Goal: Transaction & Acquisition: Book appointment/travel/reservation

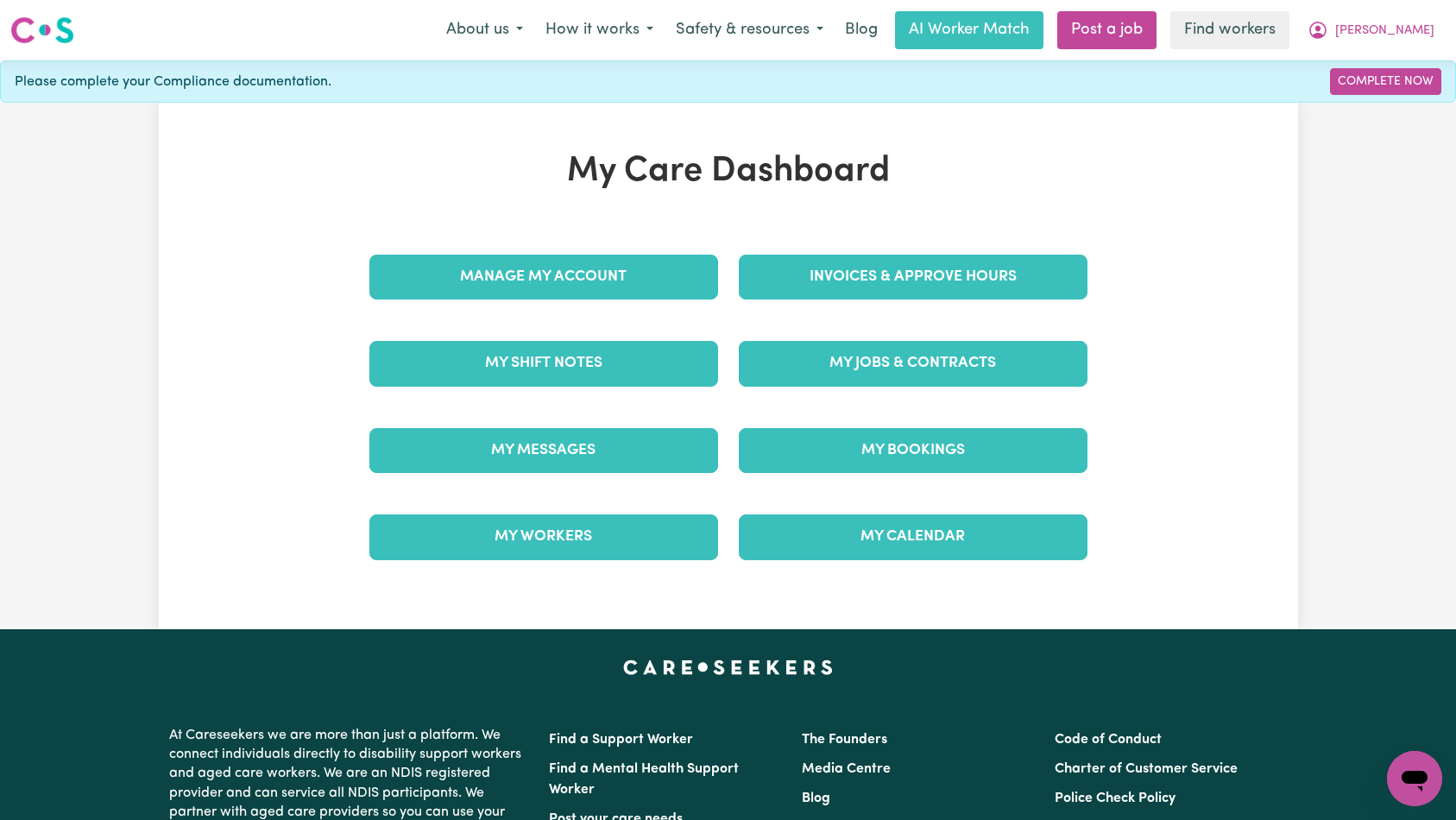
click at [914, 327] on div "My Jobs & Contracts" at bounding box center [912, 363] width 369 height 86
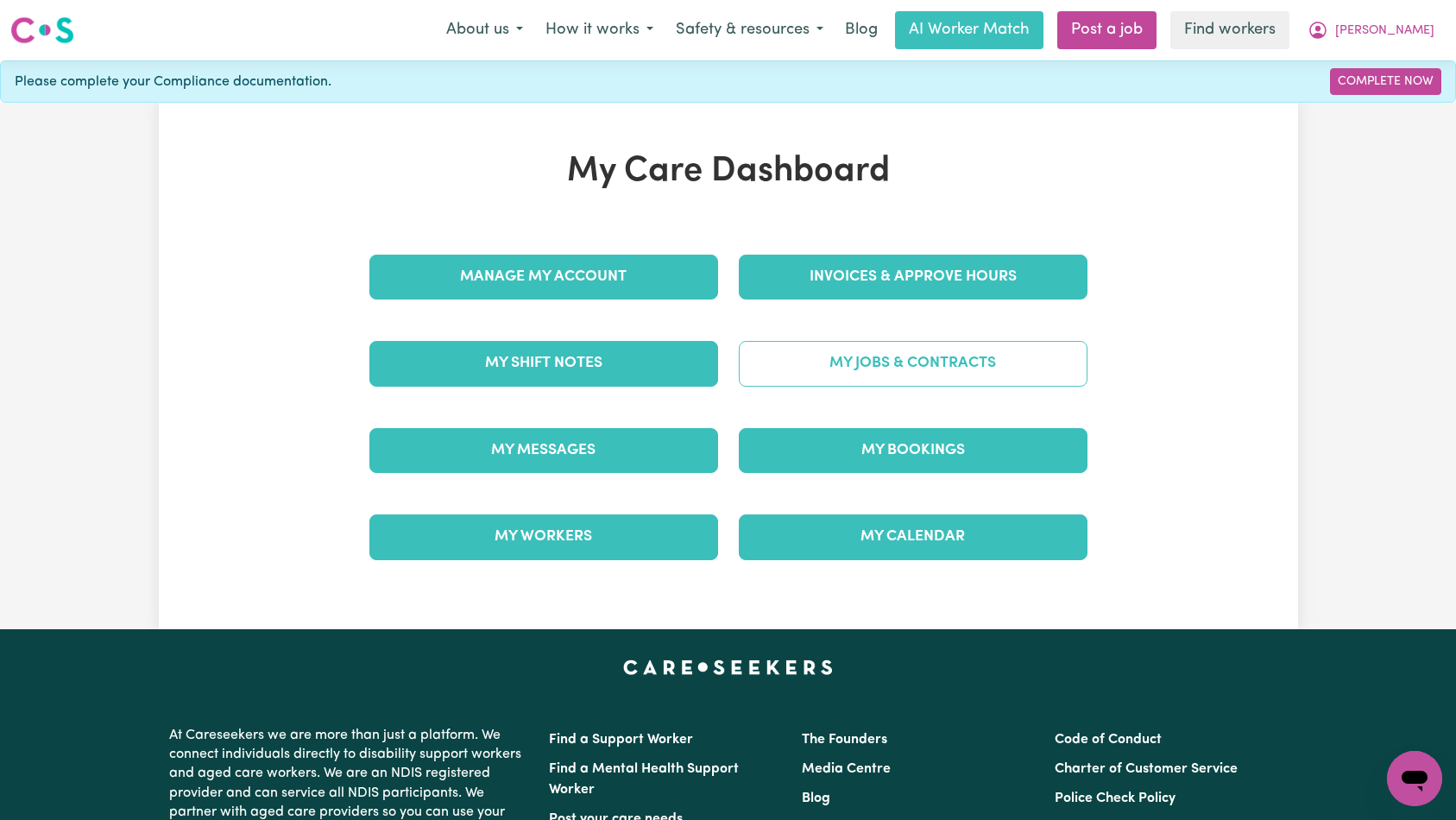
click at [918, 350] on link "My Jobs & Contracts" at bounding box center [913, 363] width 349 height 45
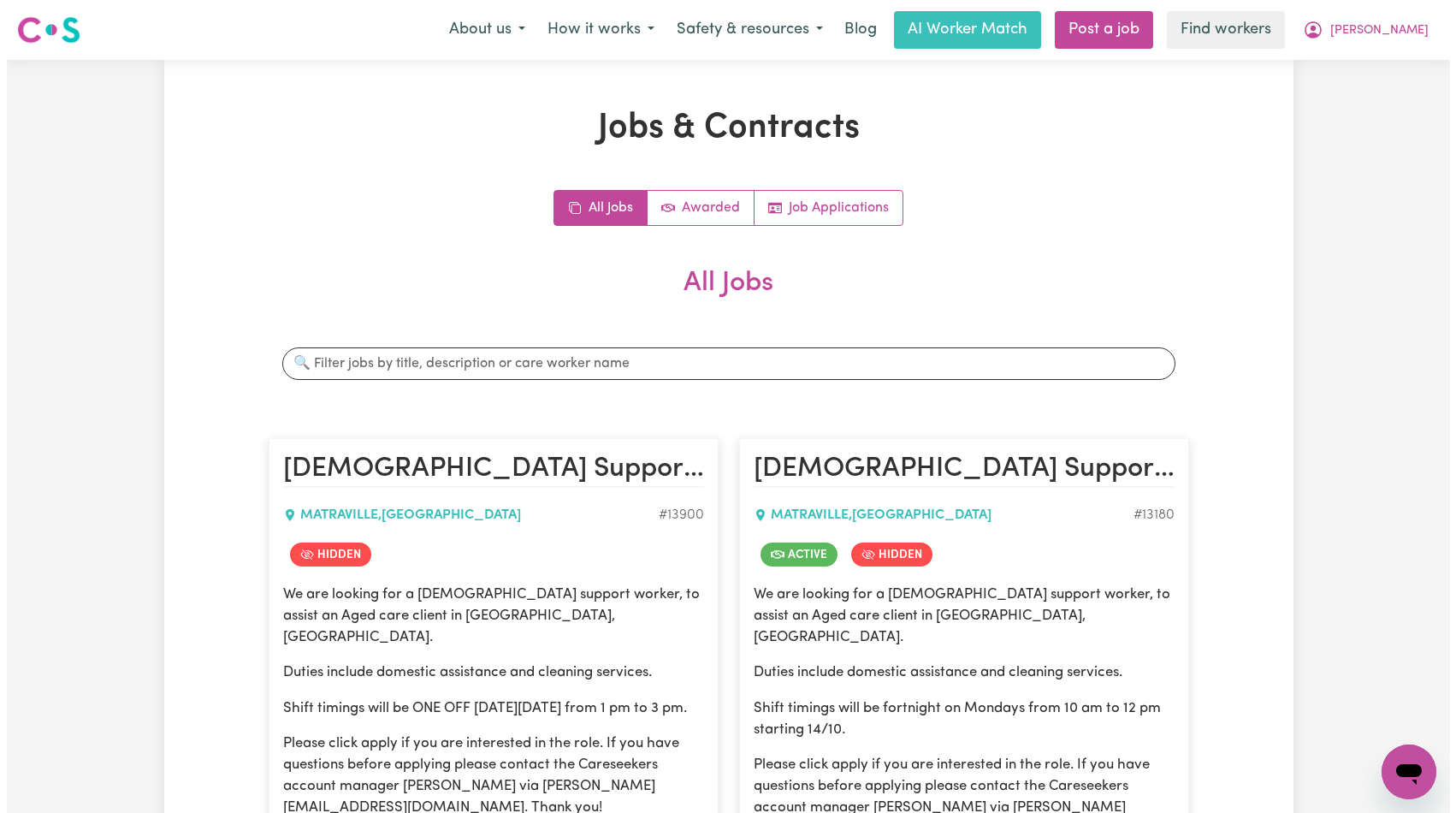
scroll to position [297, 0]
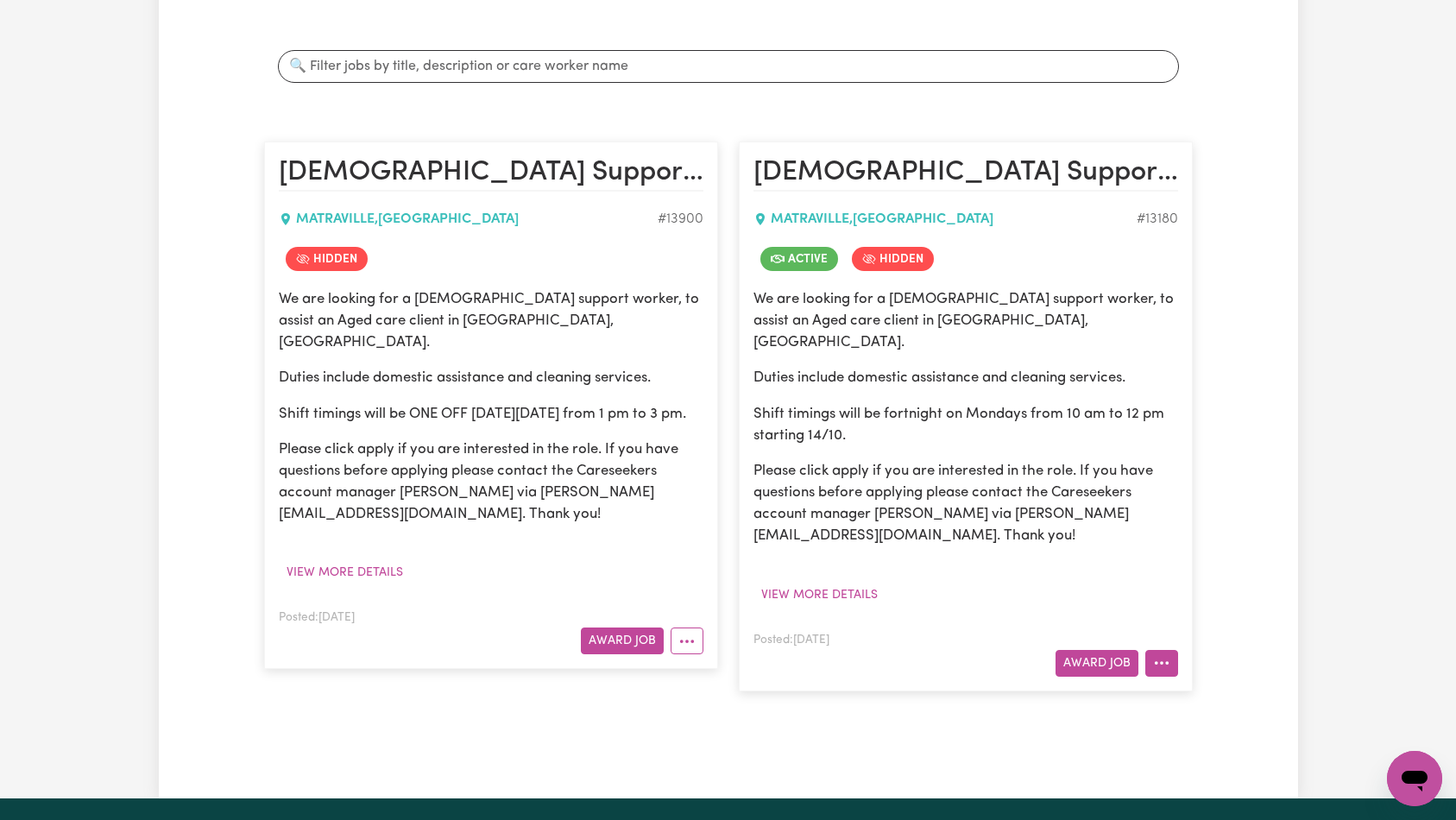
click at [1151, 650] on button "More options" at bounding box center [1161, 662] width 32 height 26
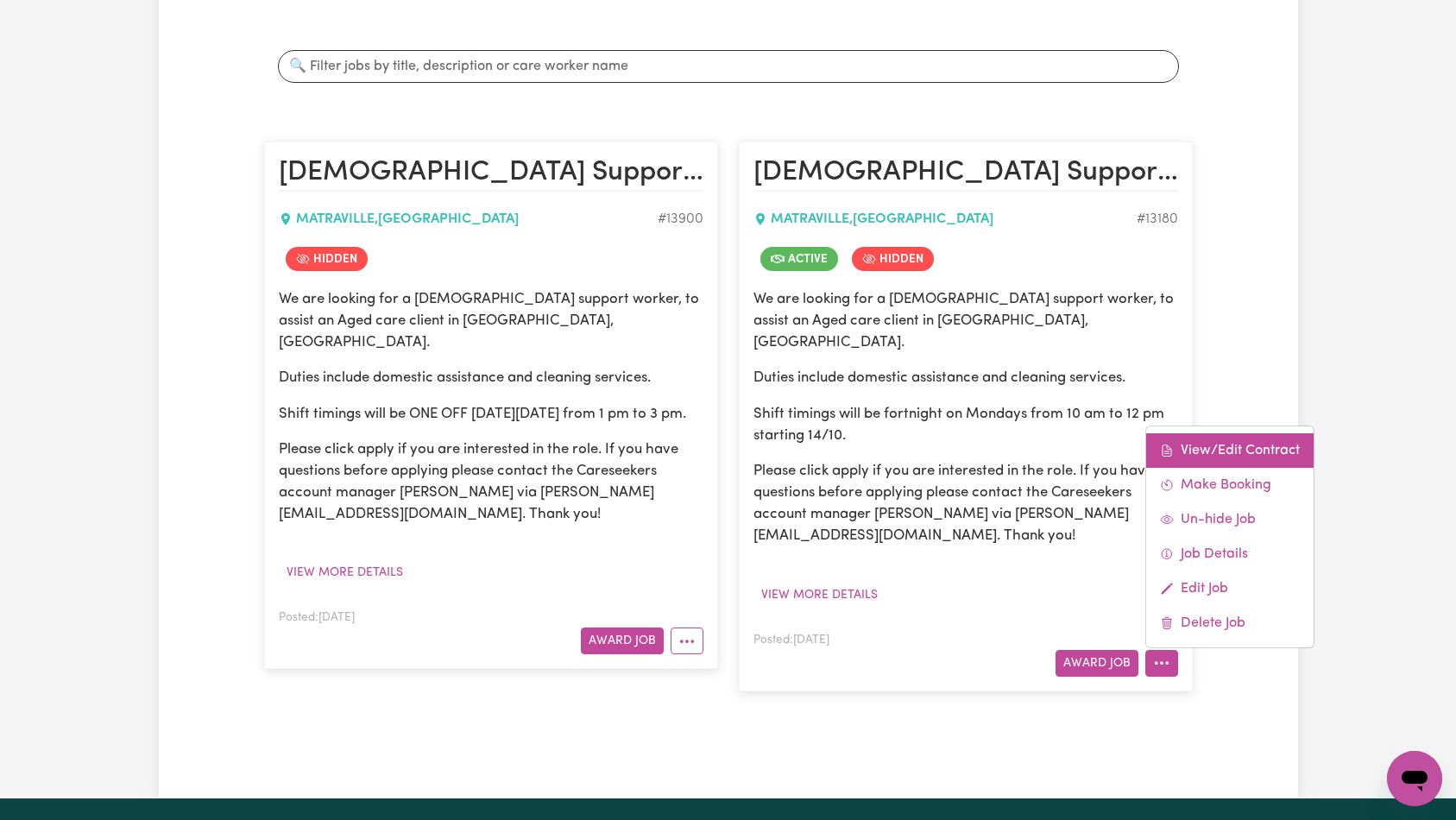
click at [1224, 433] on link "View/Edit Contract" at bounding box center [1229, 450] width 168 height 34
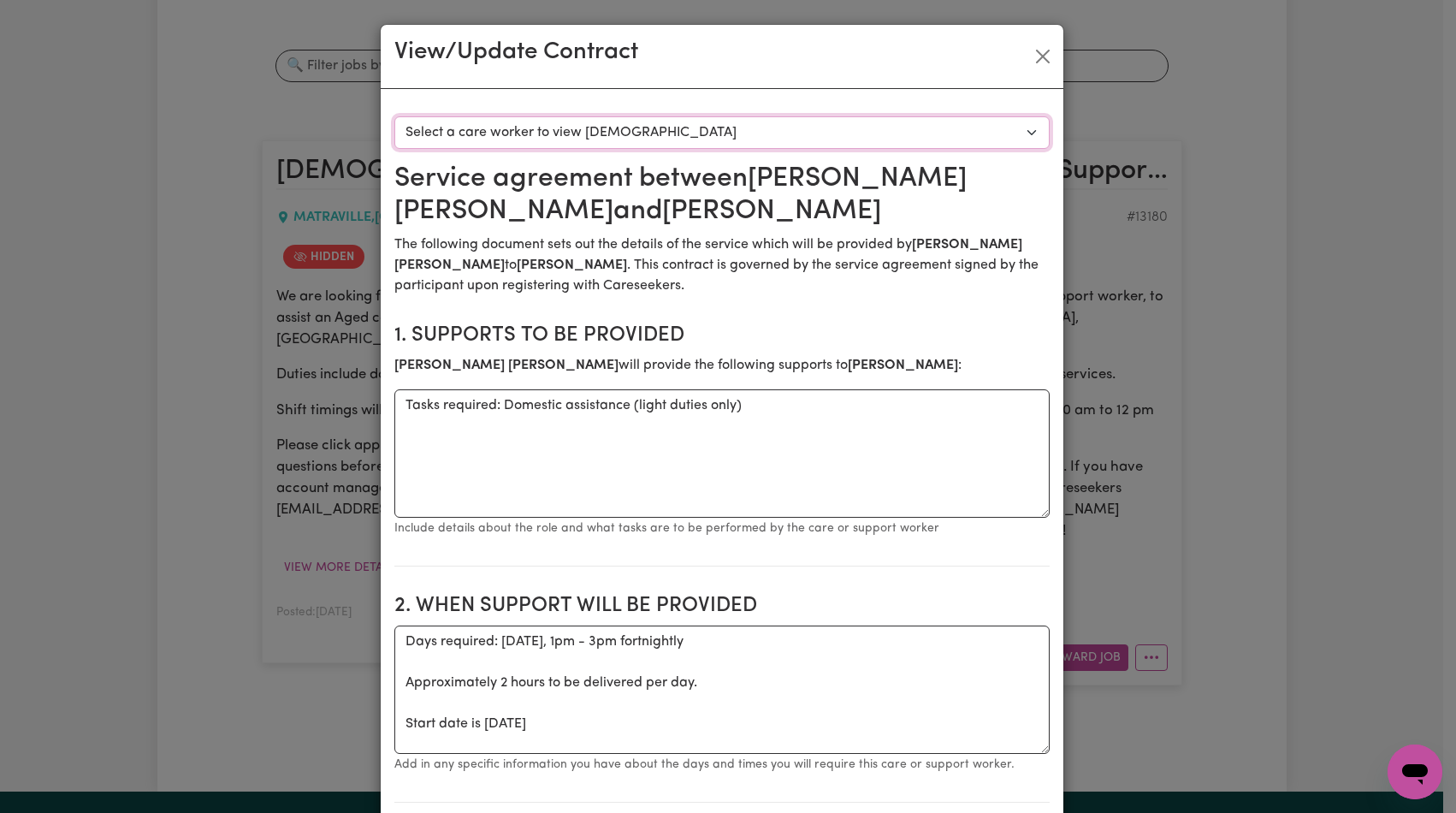
click at [840, 135] on select "Select a care worker to view [DEMOGRAPHIC_DATA] #9589 - [PERSON_NAME] (contract…" at bounding box center [722, 132] width 656 height 32
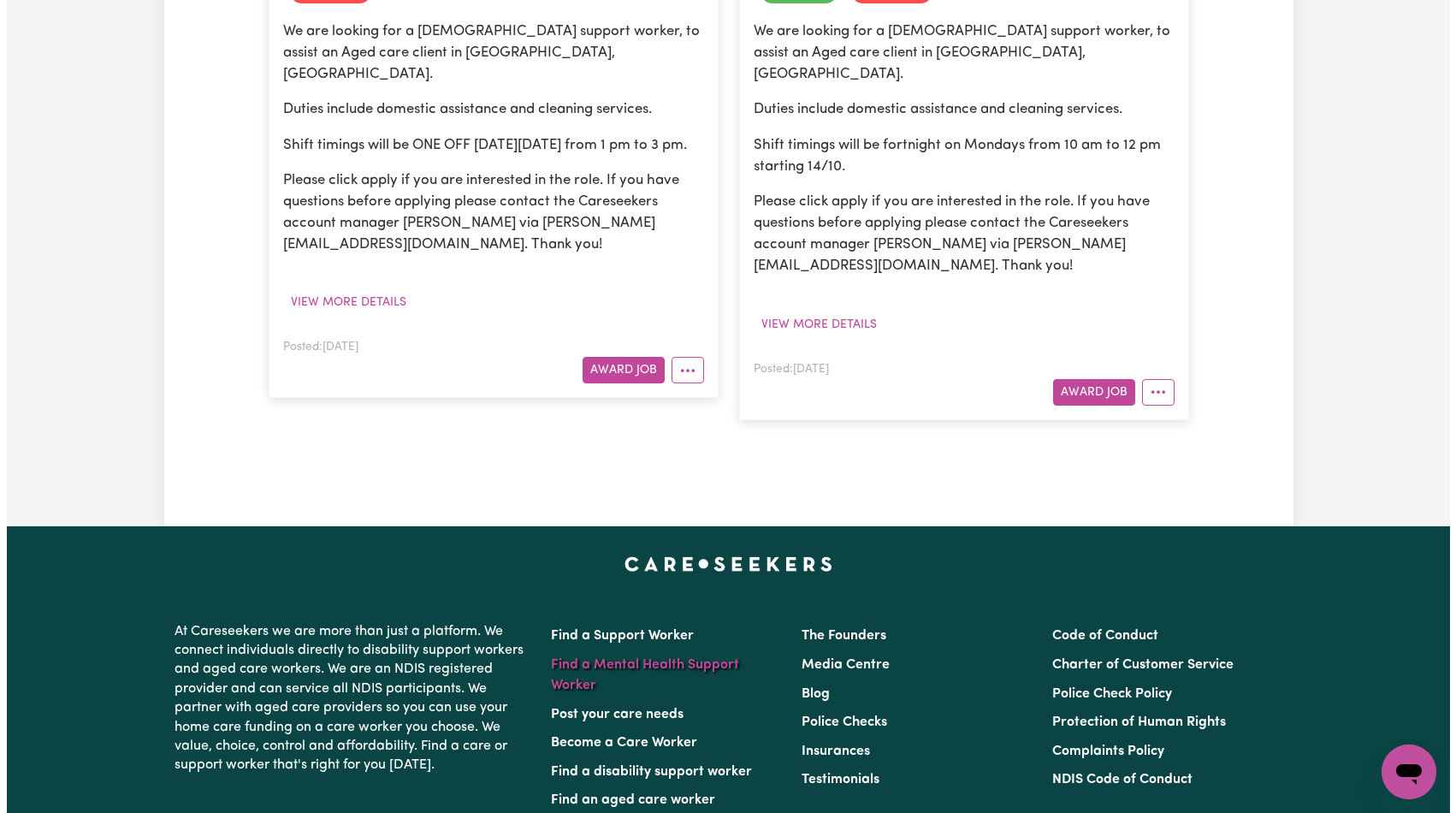
scroll to position [651, 0]
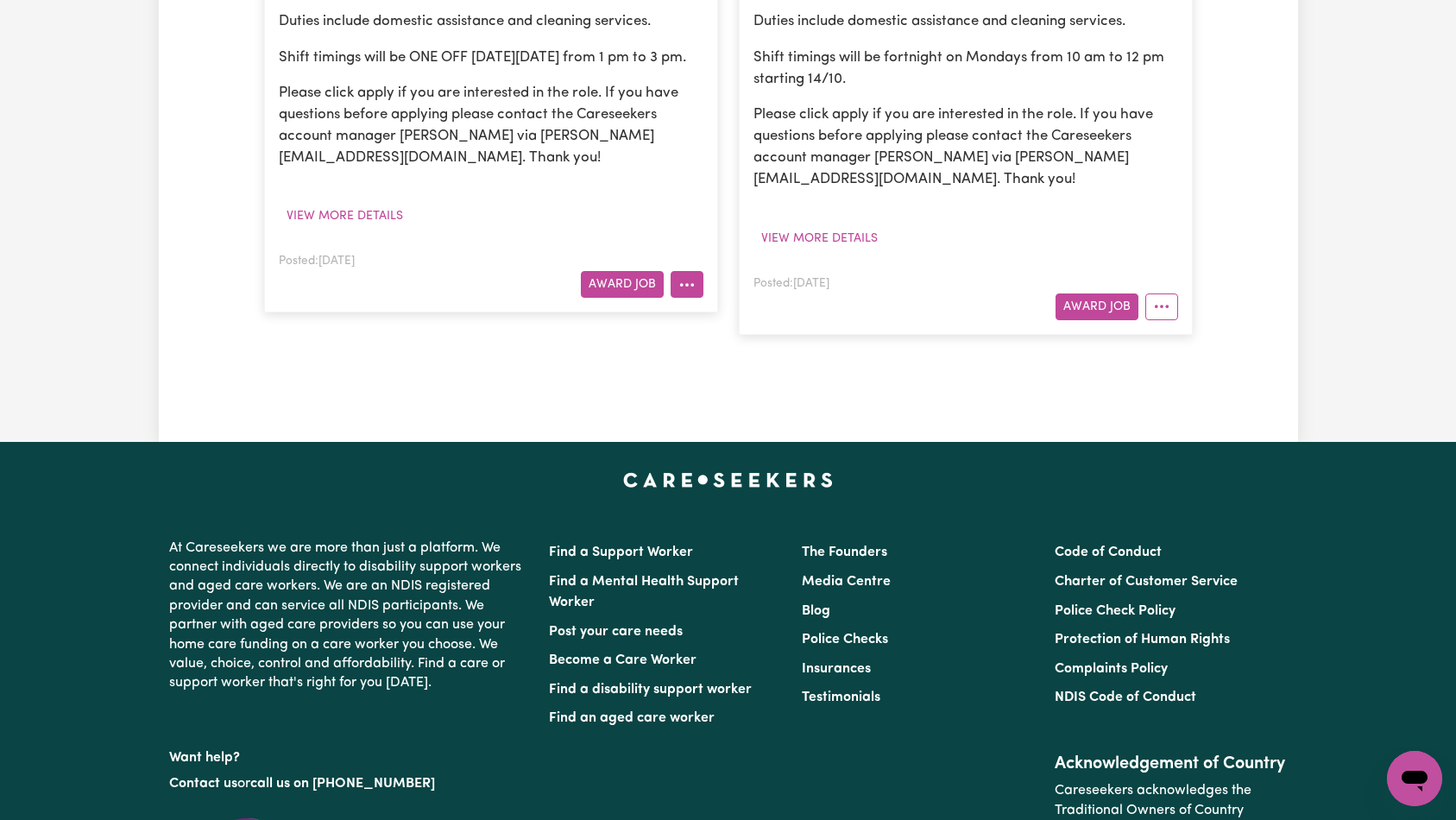
click at [694, 297] on button "More options" at bounding box center [686, 283] width 32 height 26
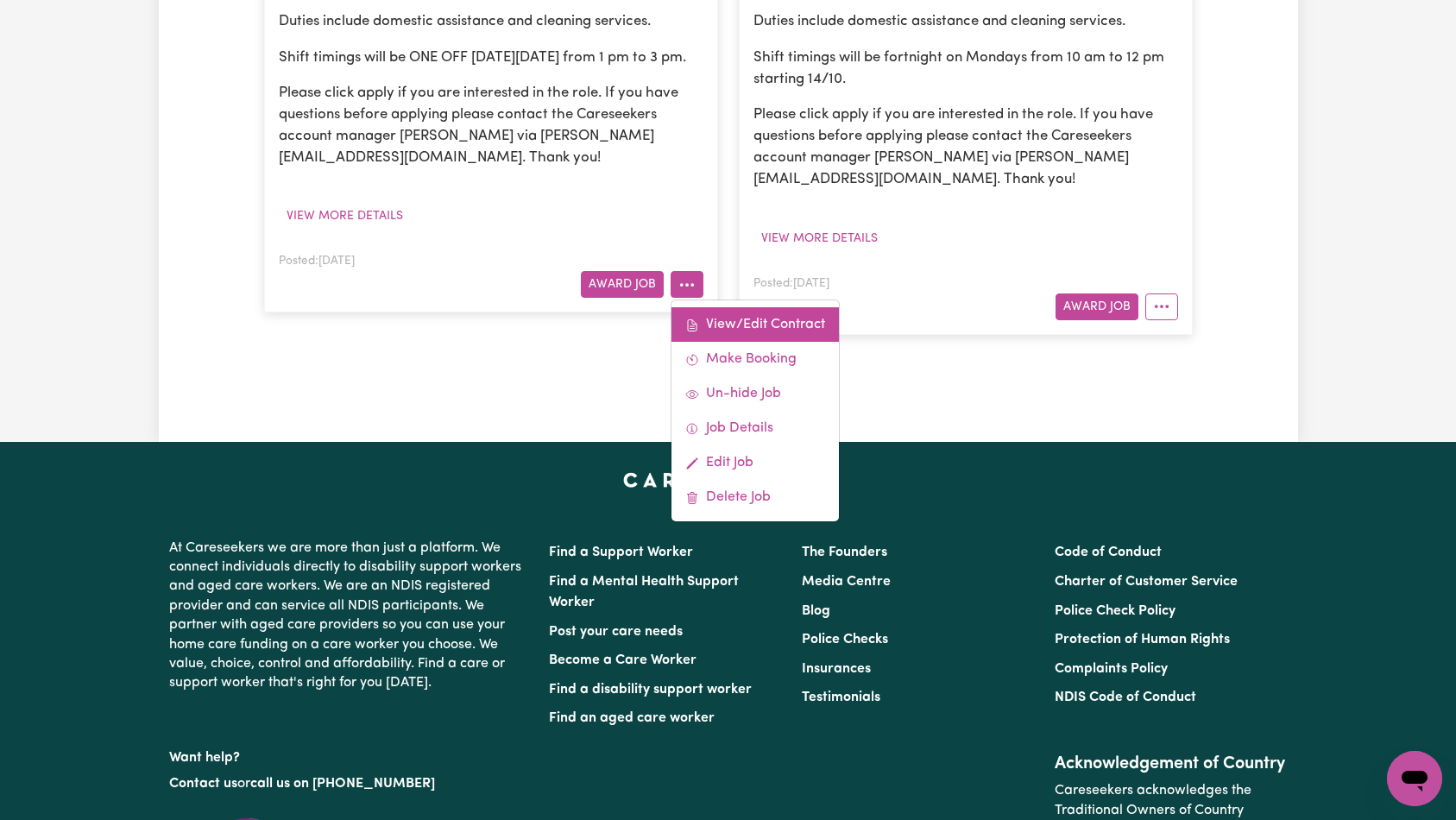
click at [727, 325] on link "View/Edit Contract" at bounding box center [754, 323] width 168 height 34
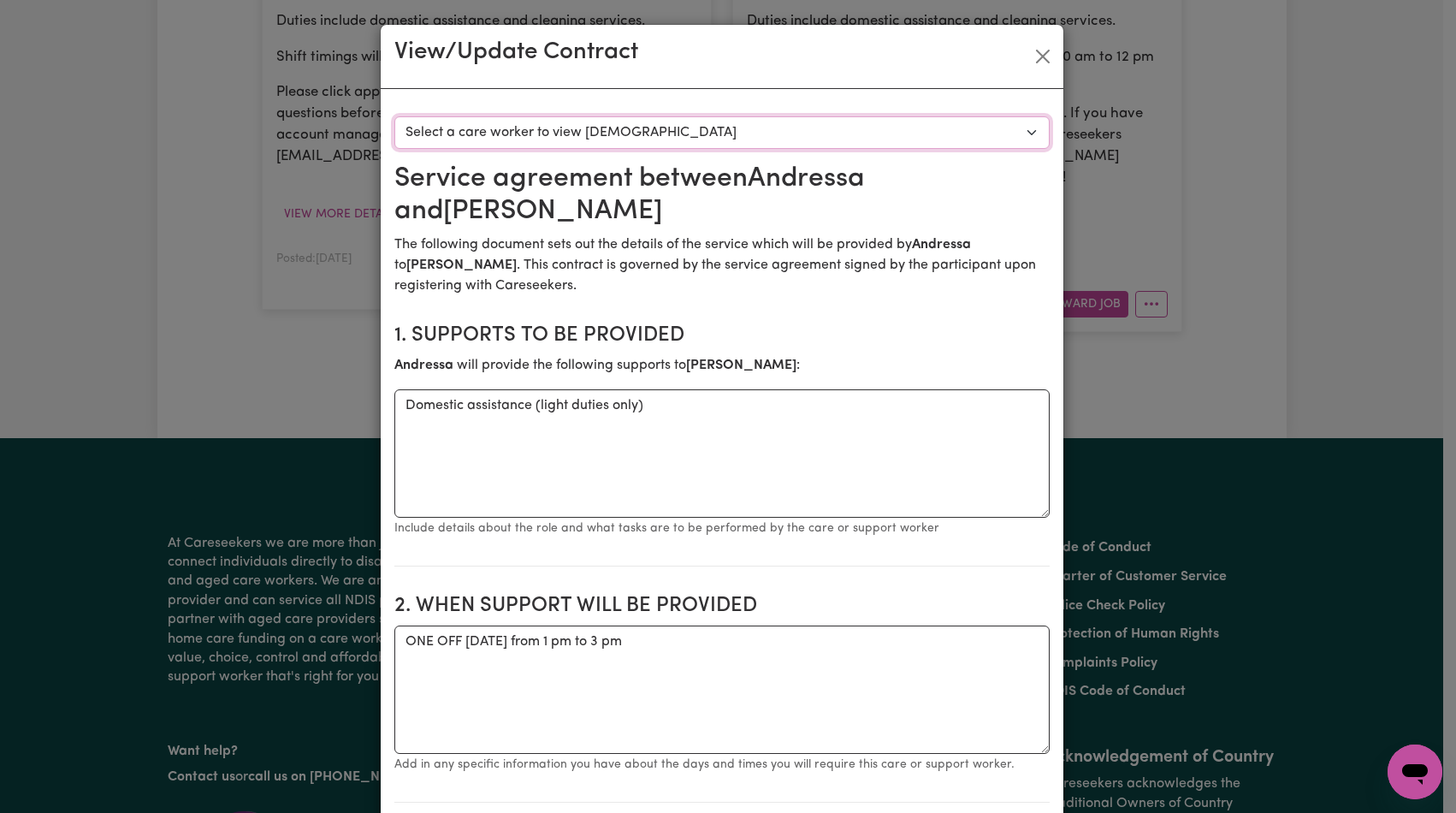
click at [754, 140] on select "Select a care worker to view [DEMOGRAPHIC_DATA] #9981 - [PERSON_NAME] (contract…" at bounding box center [722, 132] width 656 height 32
click at [1033, 59] on button "Close" at bounding box center [1042, 56] width 27 height 27
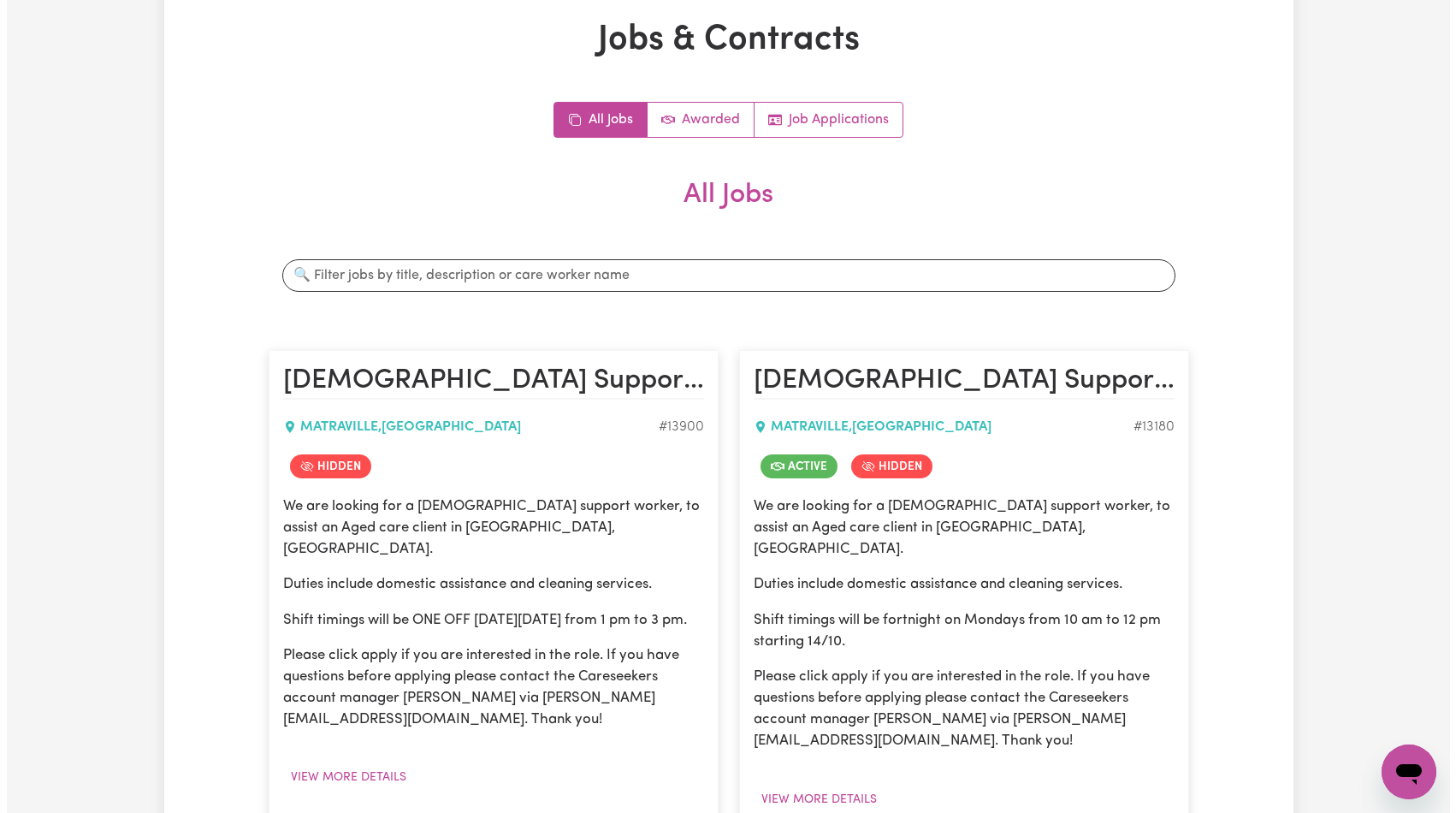
scroll to position [440, 0]
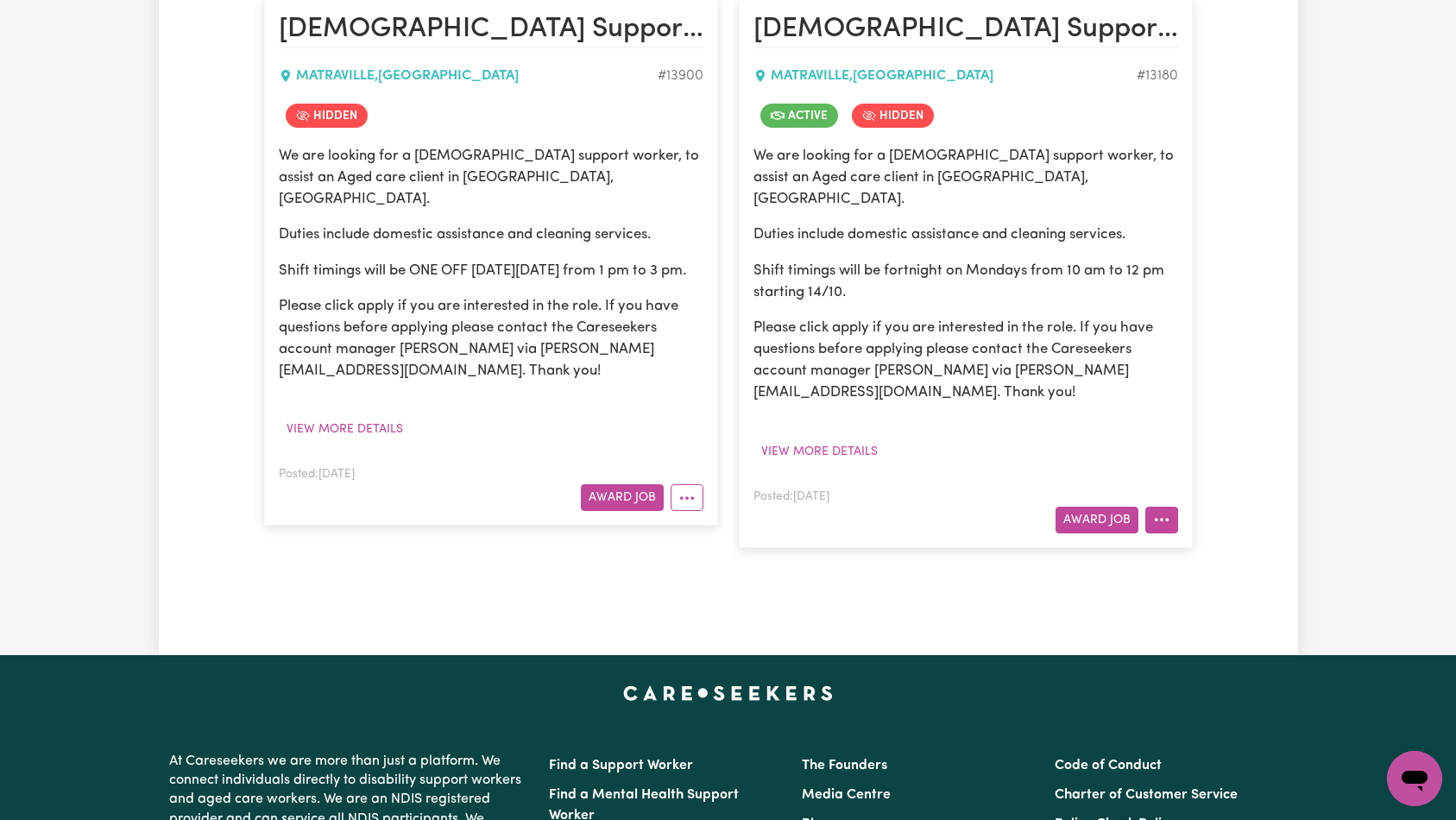
click at [1167, 510] on icon "More options" at bounding box center [1161, 519] width 18 height 18
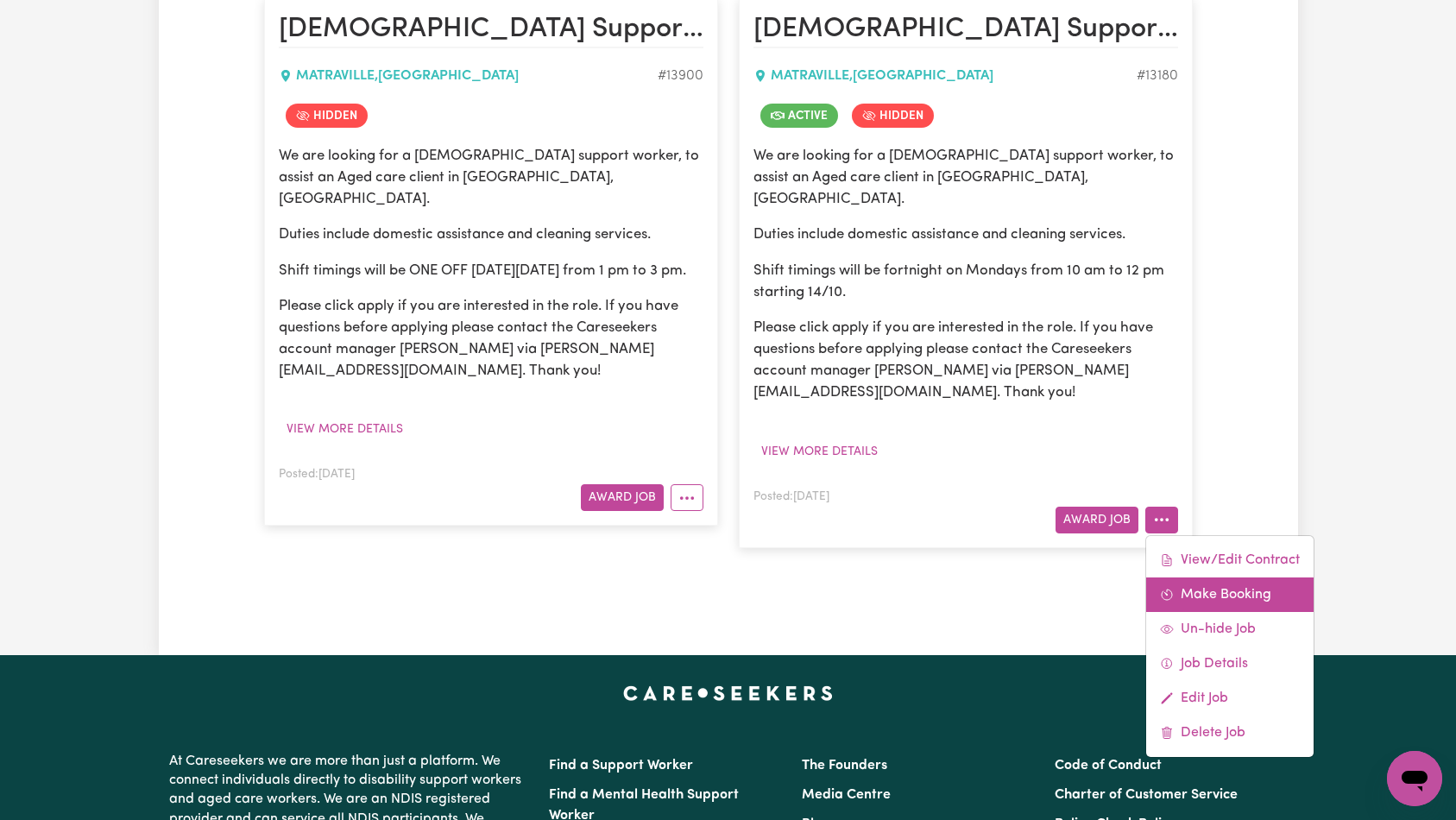
click at [1226, 577] on link "Make Booking" at bounding box center [1229, 594] width 168 height 34
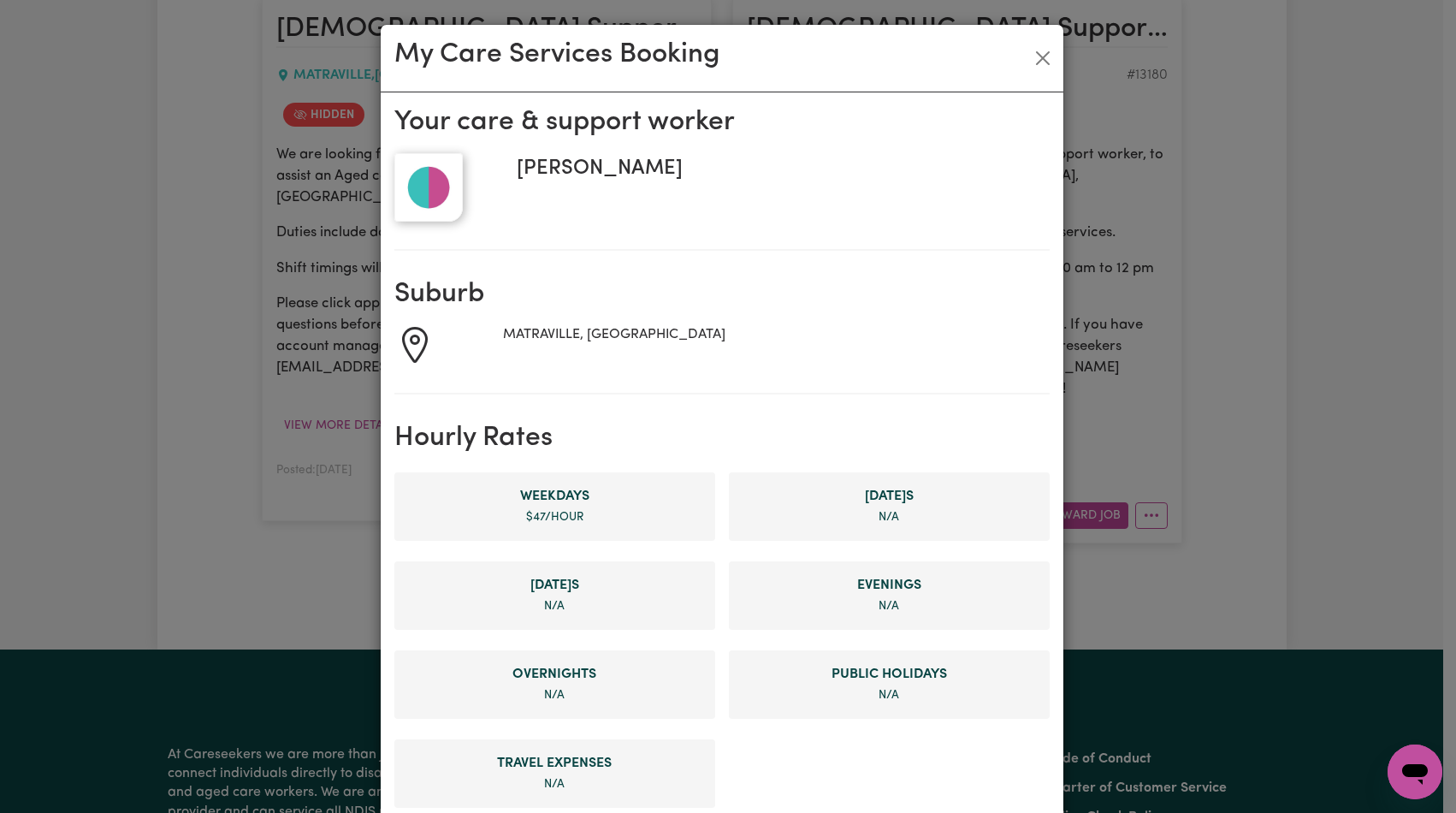
scroll to position [788, 0]
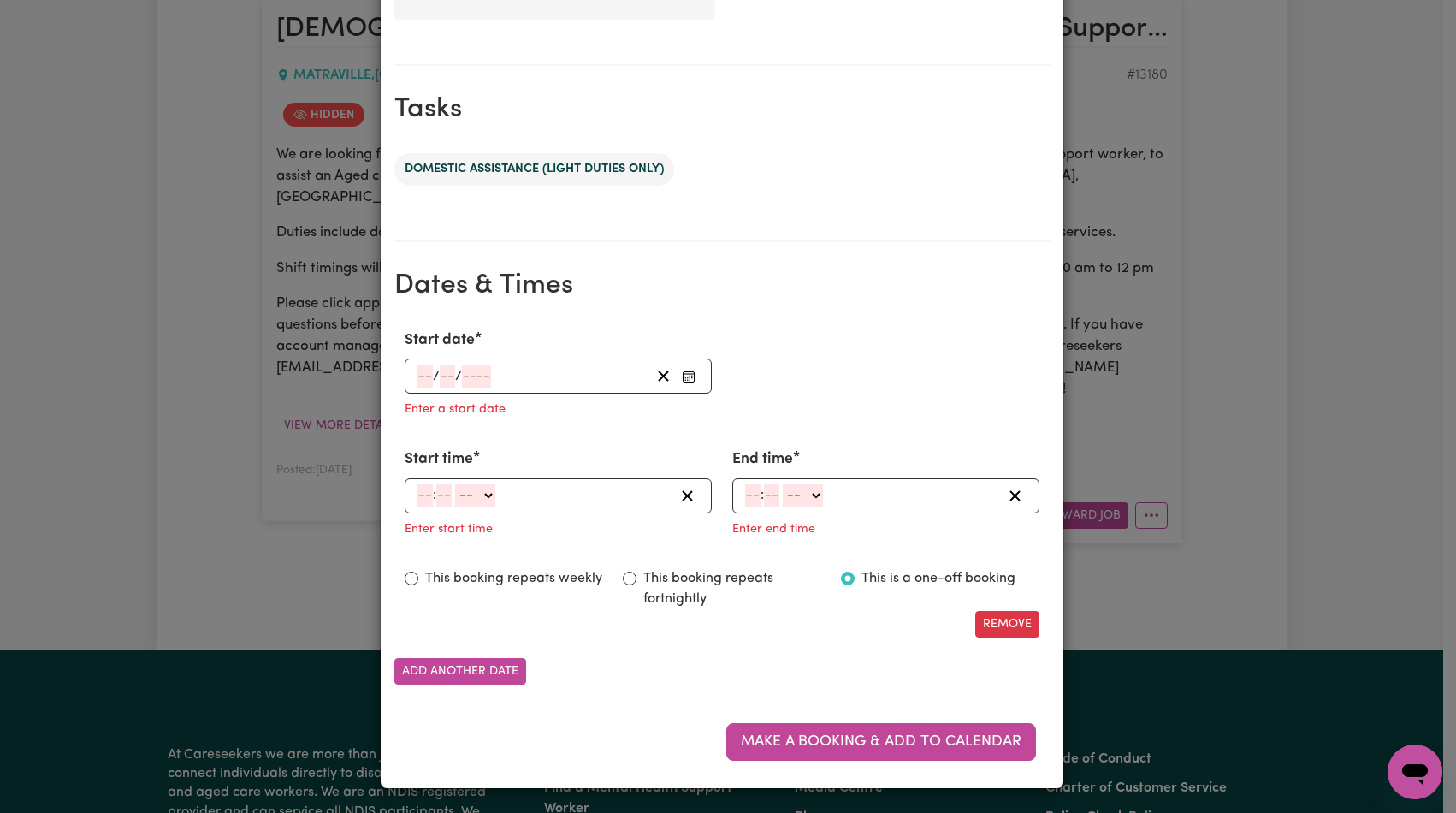
click at [502, 383] on div "/ /" at bounding box center [532, 376] width 234 height 23
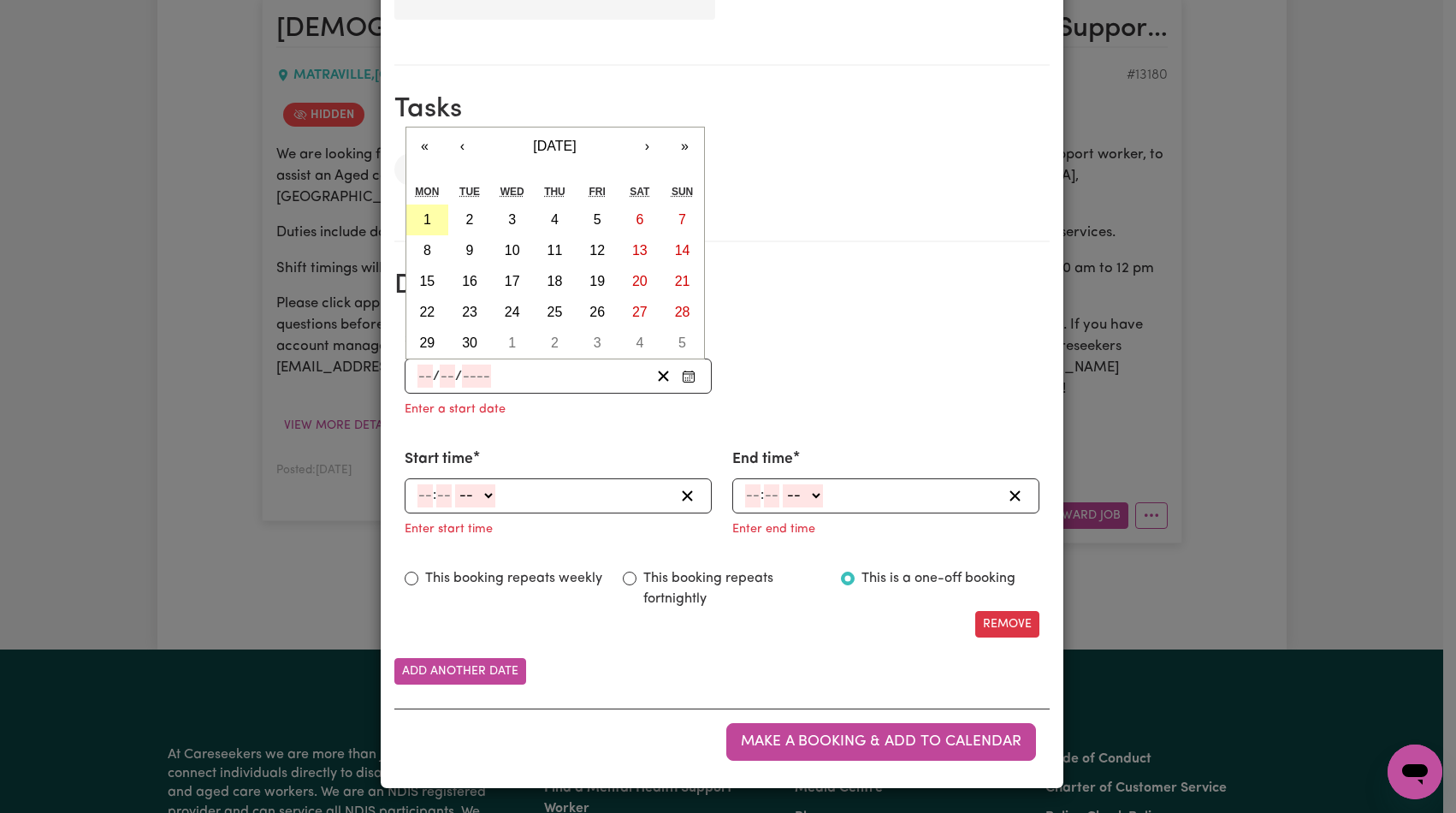
click at [428, 230] on button "1" at bounding box center [427, 220] width 43 height 31
type input "[DATE]"
type input "1"
type input "9"
type input "2025"
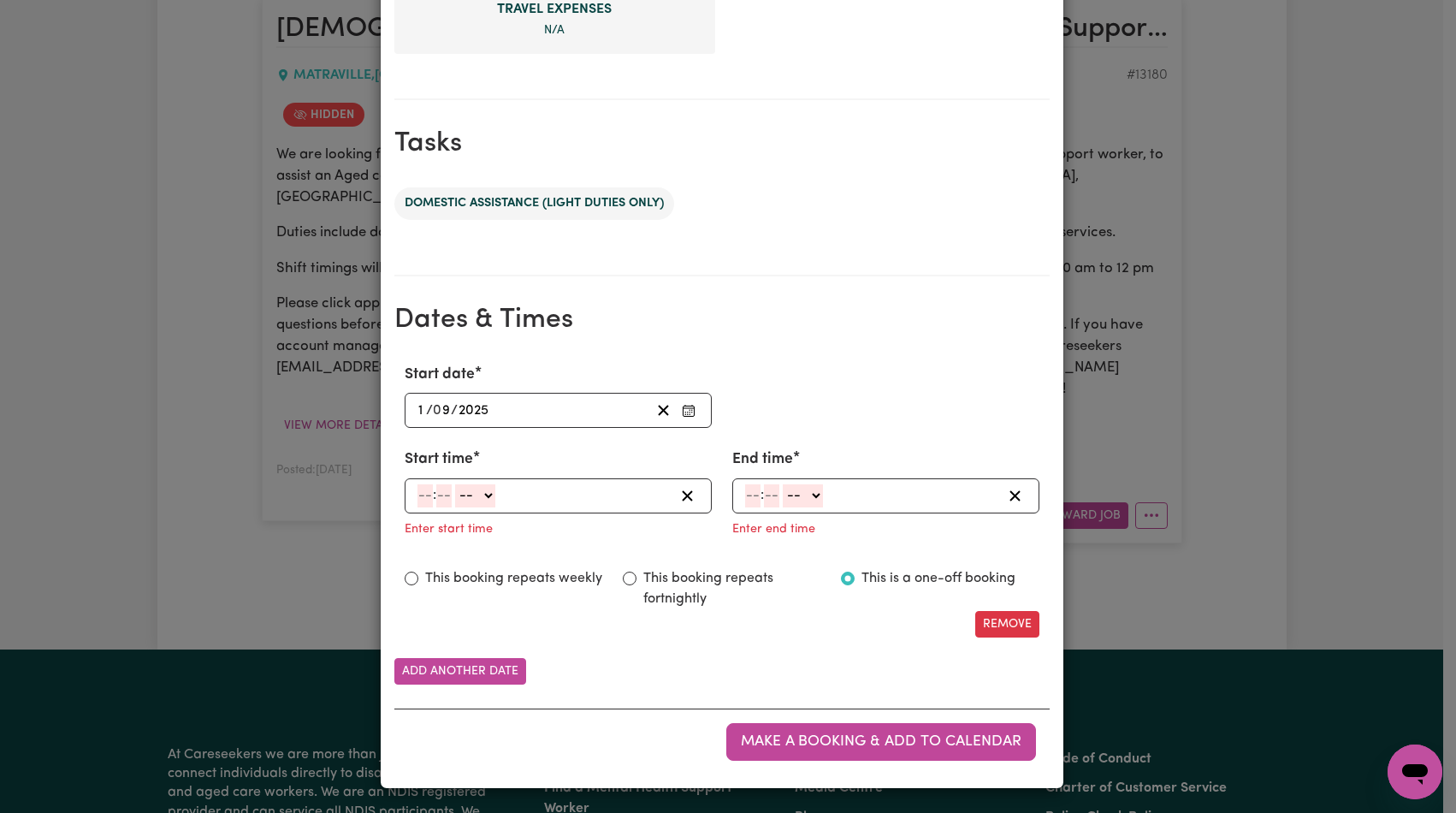
scroll to position [754, 0]
click at [418, 490] on input "number" at bounding box center [425, 495] width 16 height 23
type input "2"
type input "0"
select select "pm"
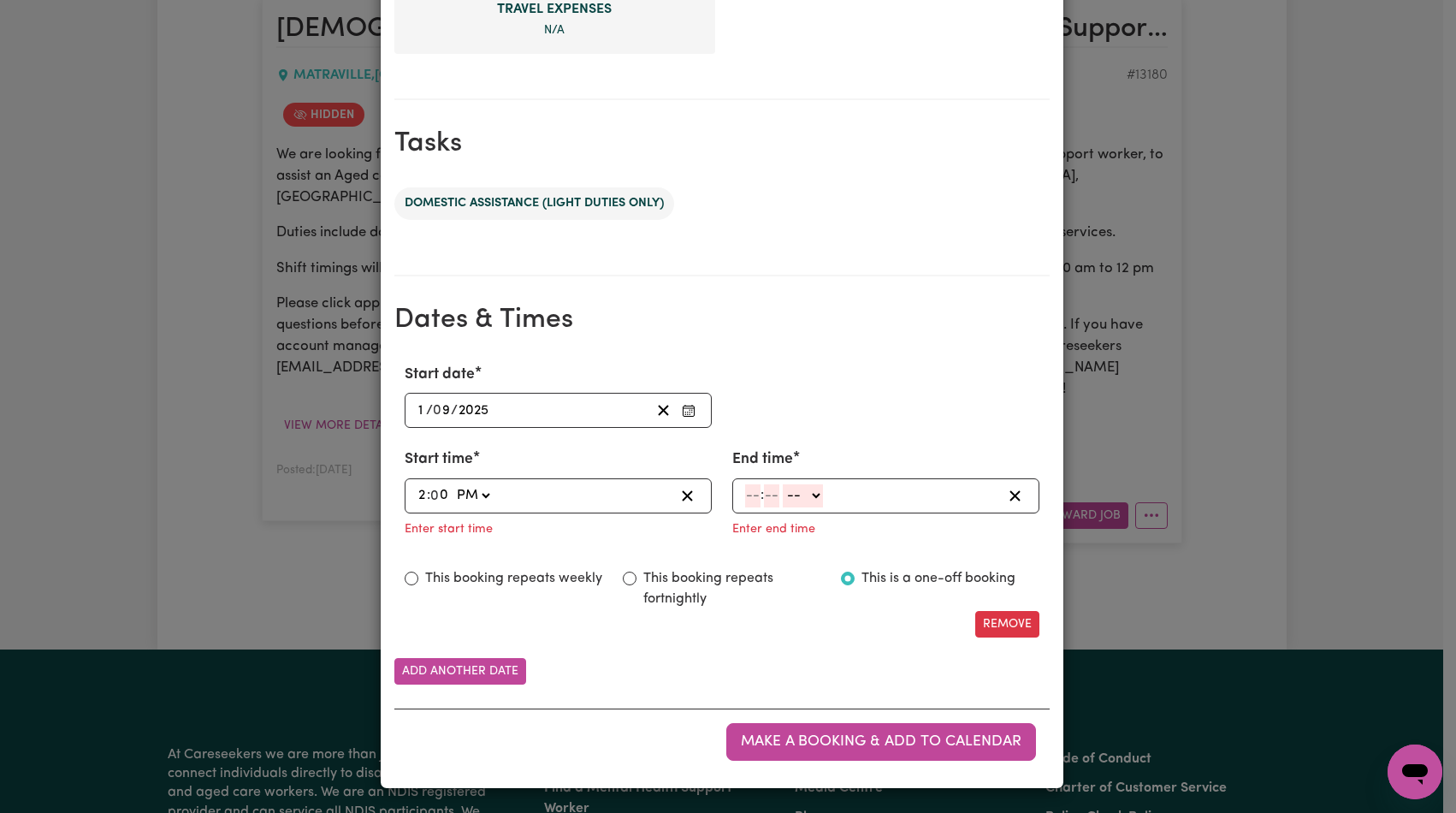
type input "14:00"
type input "4"
type input "30"
select select "pm"
type input "16:30"
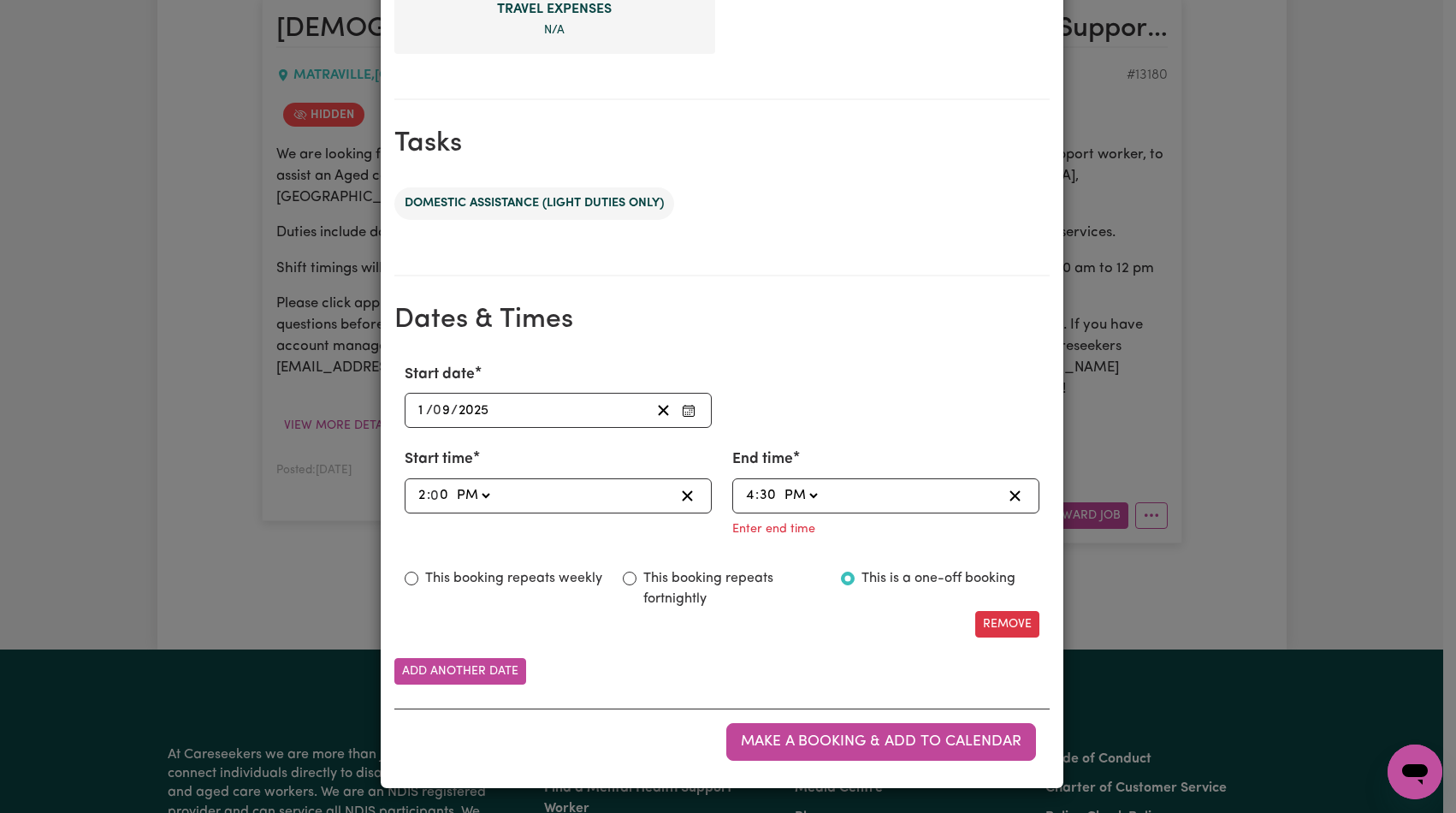
scroll to position [720, 0]
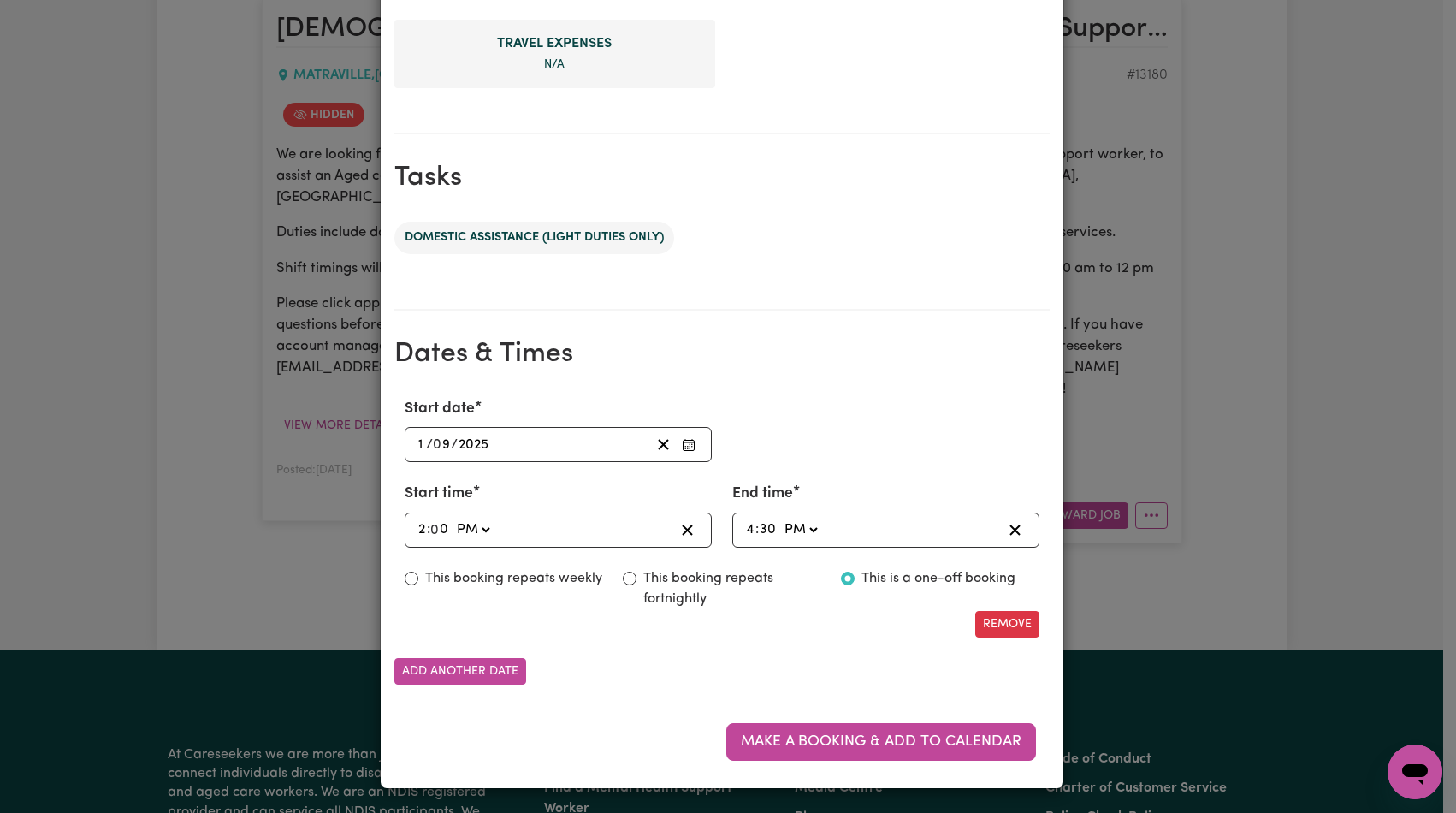
click at [691, 579] on label "This booking repeats fortnightly" at bounding box center [731, 589] width 177 height 41
click at [636, 579] on input "This booking repeats fortnightly" at bounding box center [629, 578] width 14 height 14
radio input "true"
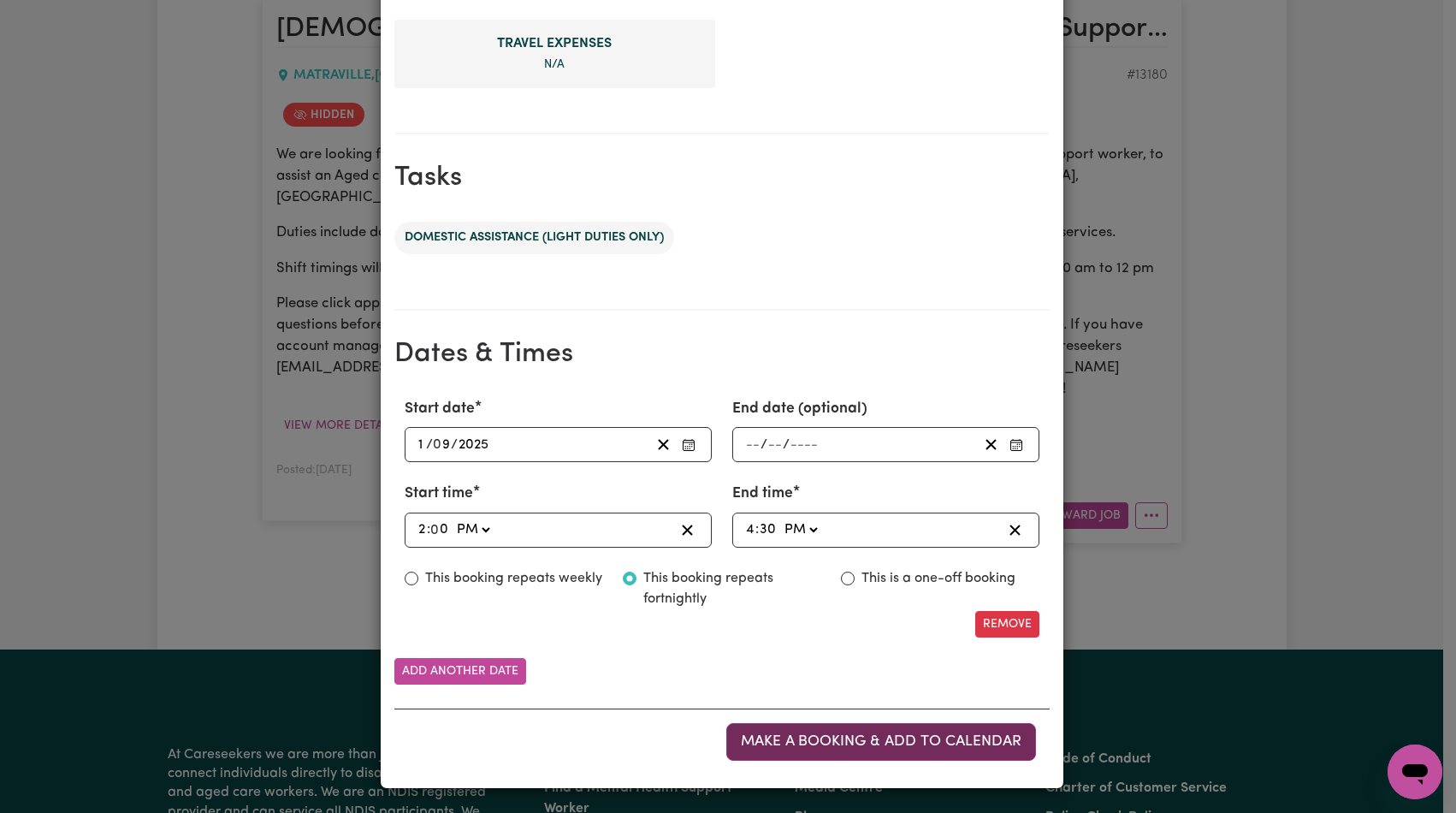
click at [873, 740] on span "Make a booking & add to calendar" at bounding box center [881, 741] width 281 height 15
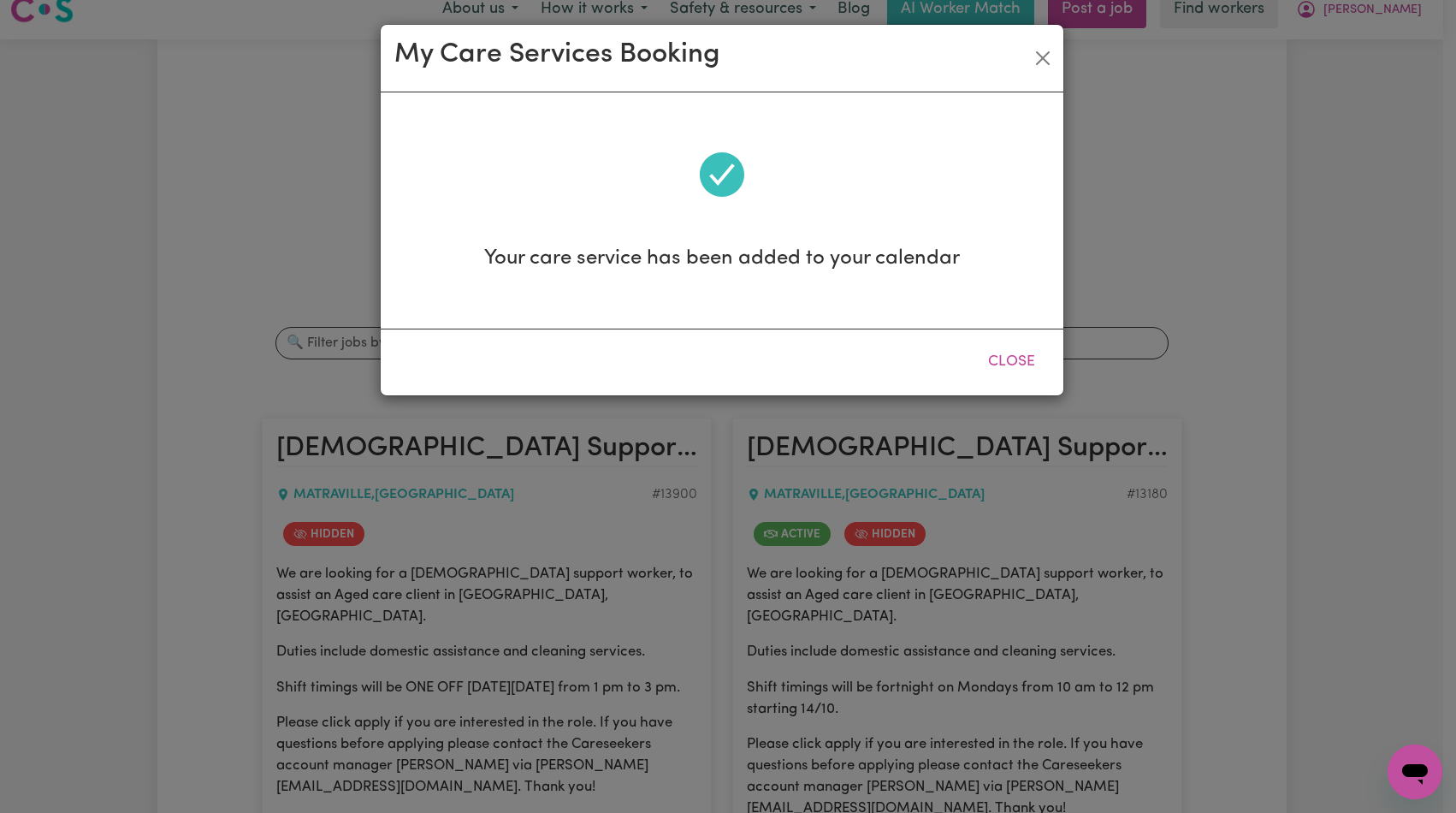
scroll to position [0, 0]
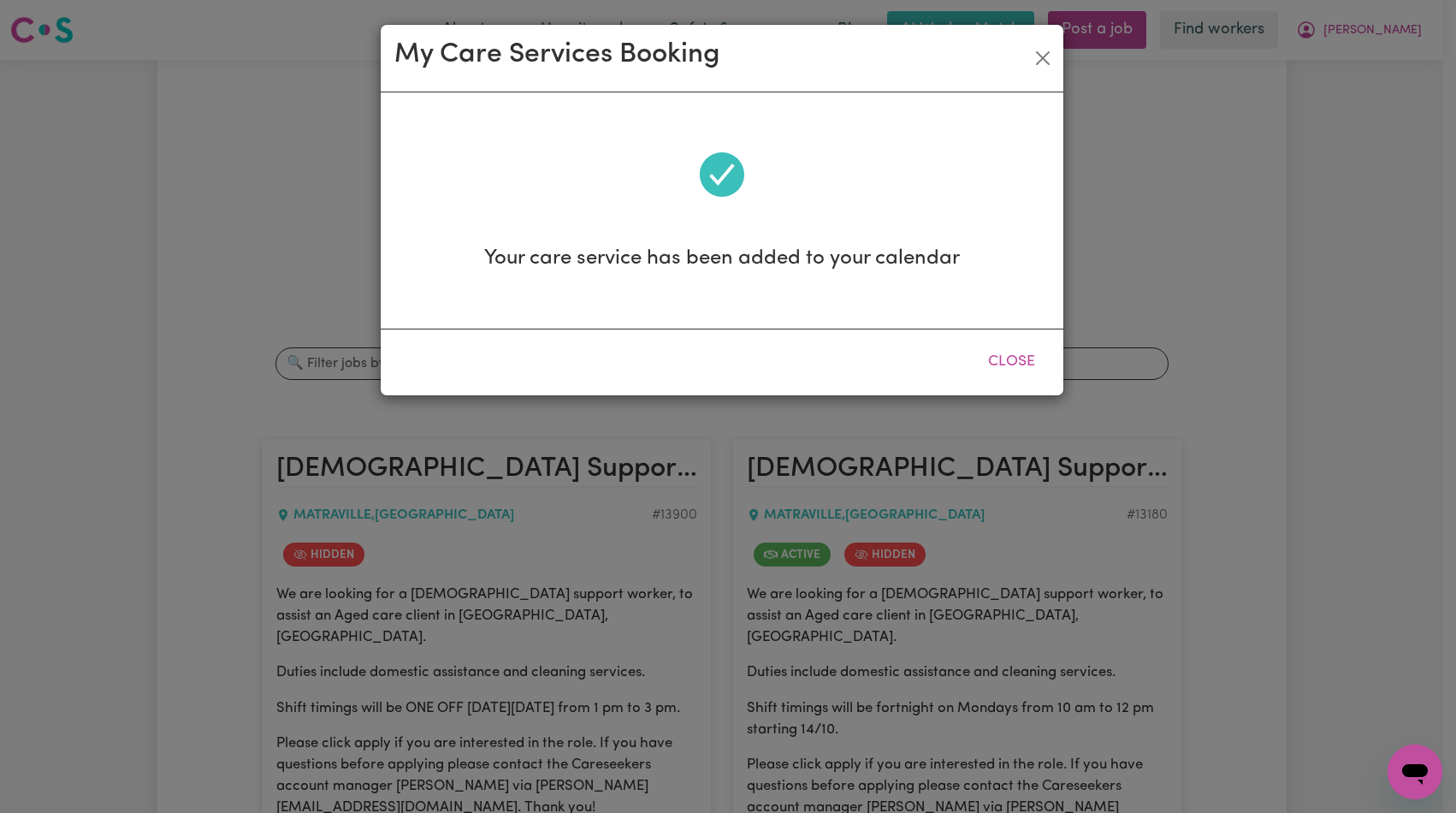
drag, startPoint x: 1007, startPoint y: 365, endPoint x: 1021, endPoint y: 353, distance: 18.4
click at [1007, 365] on button "Close" at bounding box center [1011, 361] width 76 height 38
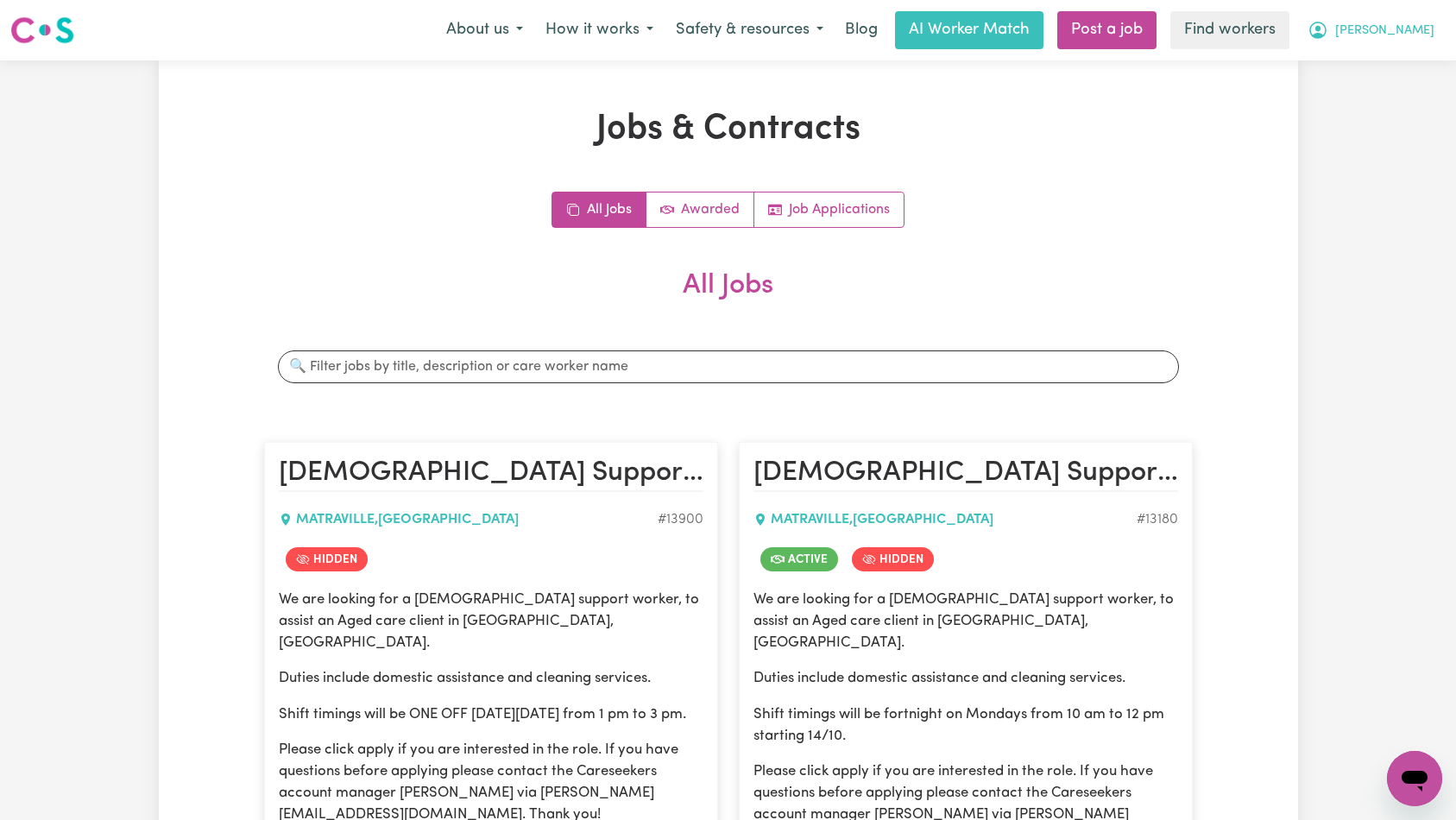
drag, startPoint x: 1413, startPoint y: 34, endPoint x: 1412, endPoint y: 47, distance: 13.0
click at [1413, 35] on span "[PERSON_NAME]" at bounding box center [1383, 30] width 99 height 19
click at [1410, 60] on link "My Dashboard" at bounding box center [1376, 67] width 136 height 32
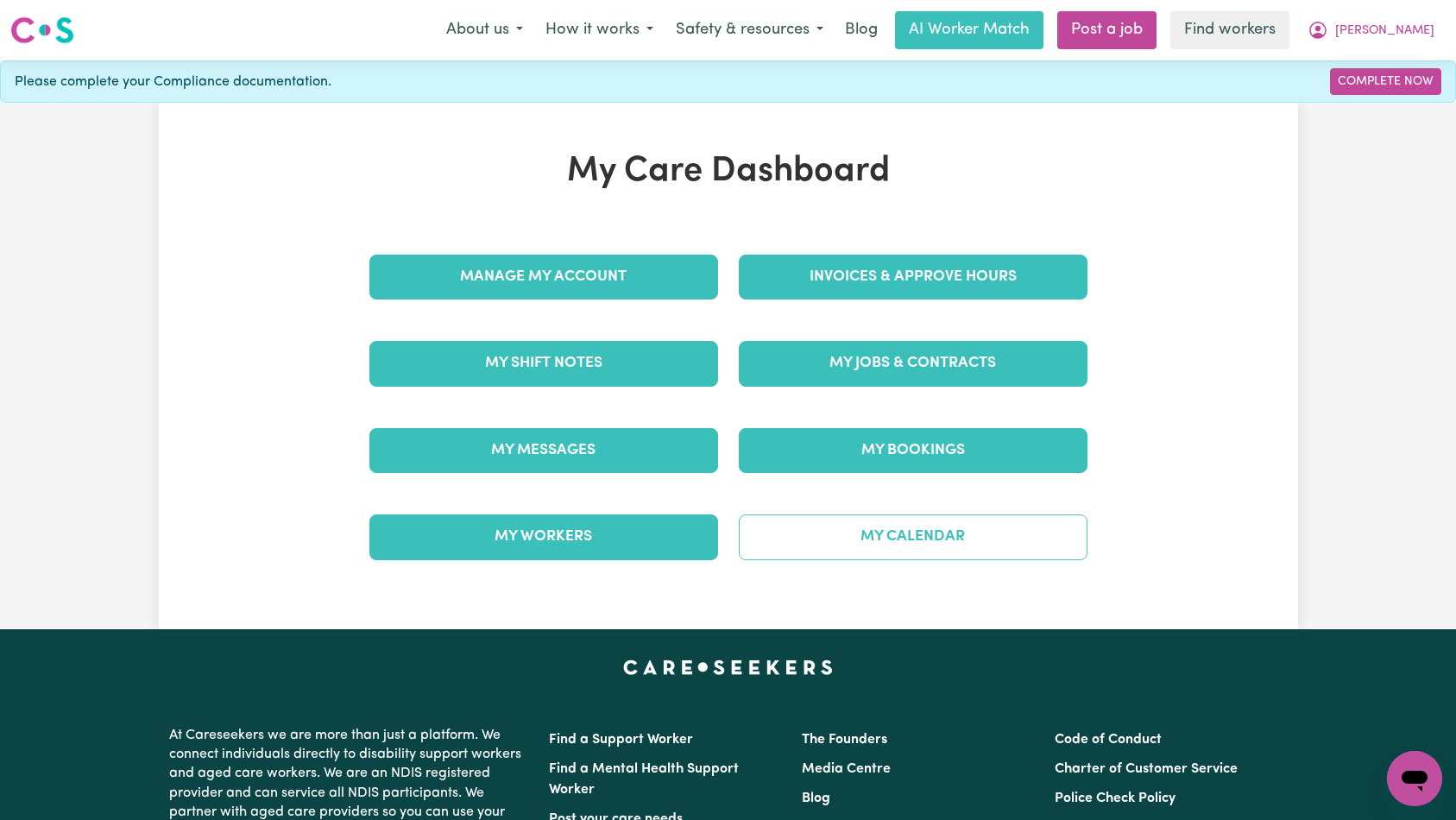
click at [1001, 527] on link "My Calendar" at bounding box center [913, 537] width 349 height 45
